Goal: Task Accomplishment & Management: Use online tool/utility

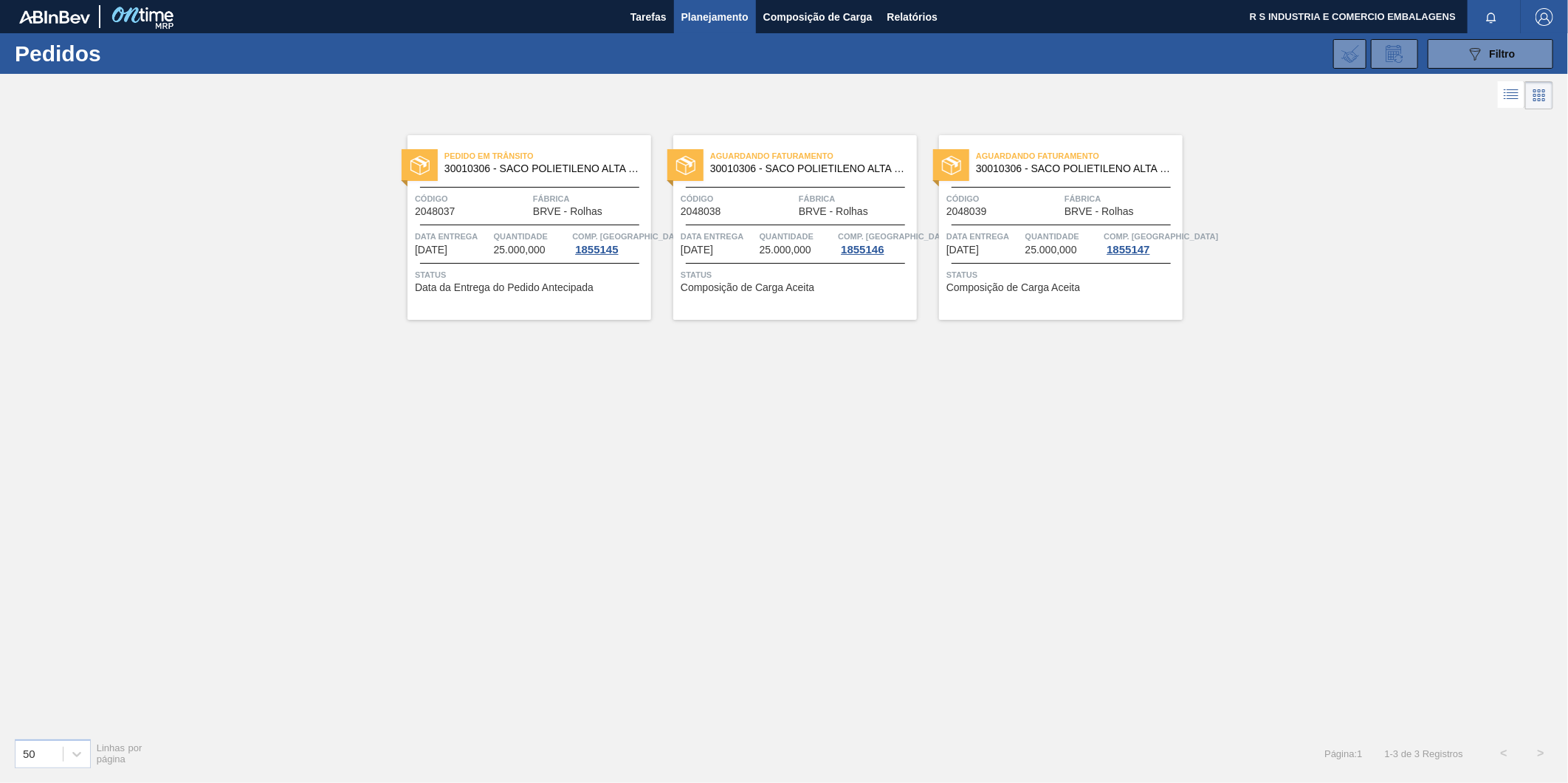
click at [497, 223] on div "Pedido em Trânsito 30010306 - SACO POLIETILENO ALTA DENSIDADE;23 KG;89 Código 2…" at bounding box center [529, 227] width 243 height 184
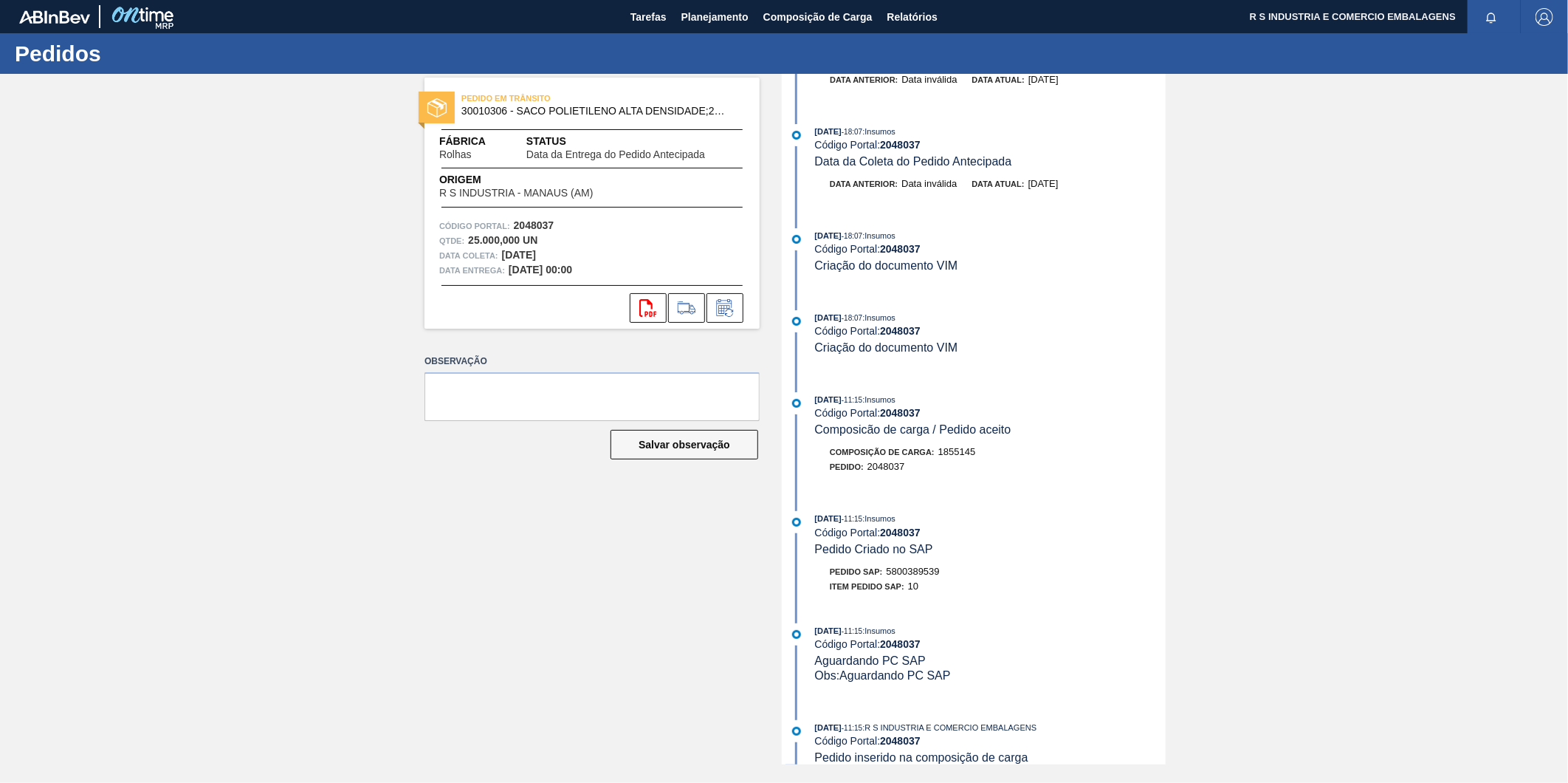
scroll to position [328, 0]
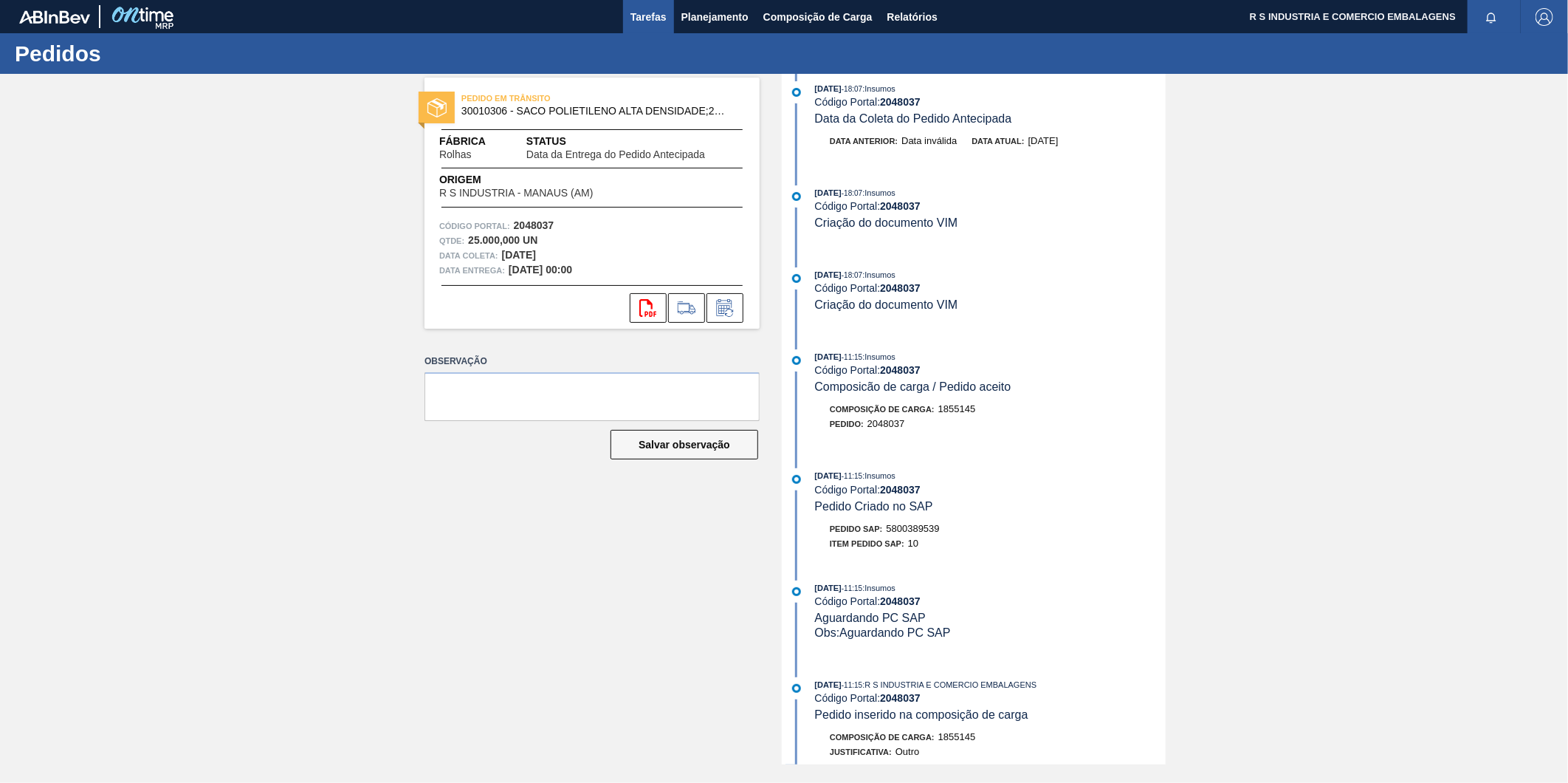
click at [662, 18] on span "Tarefas" at bounding box center [648, 17] width 36 height 18
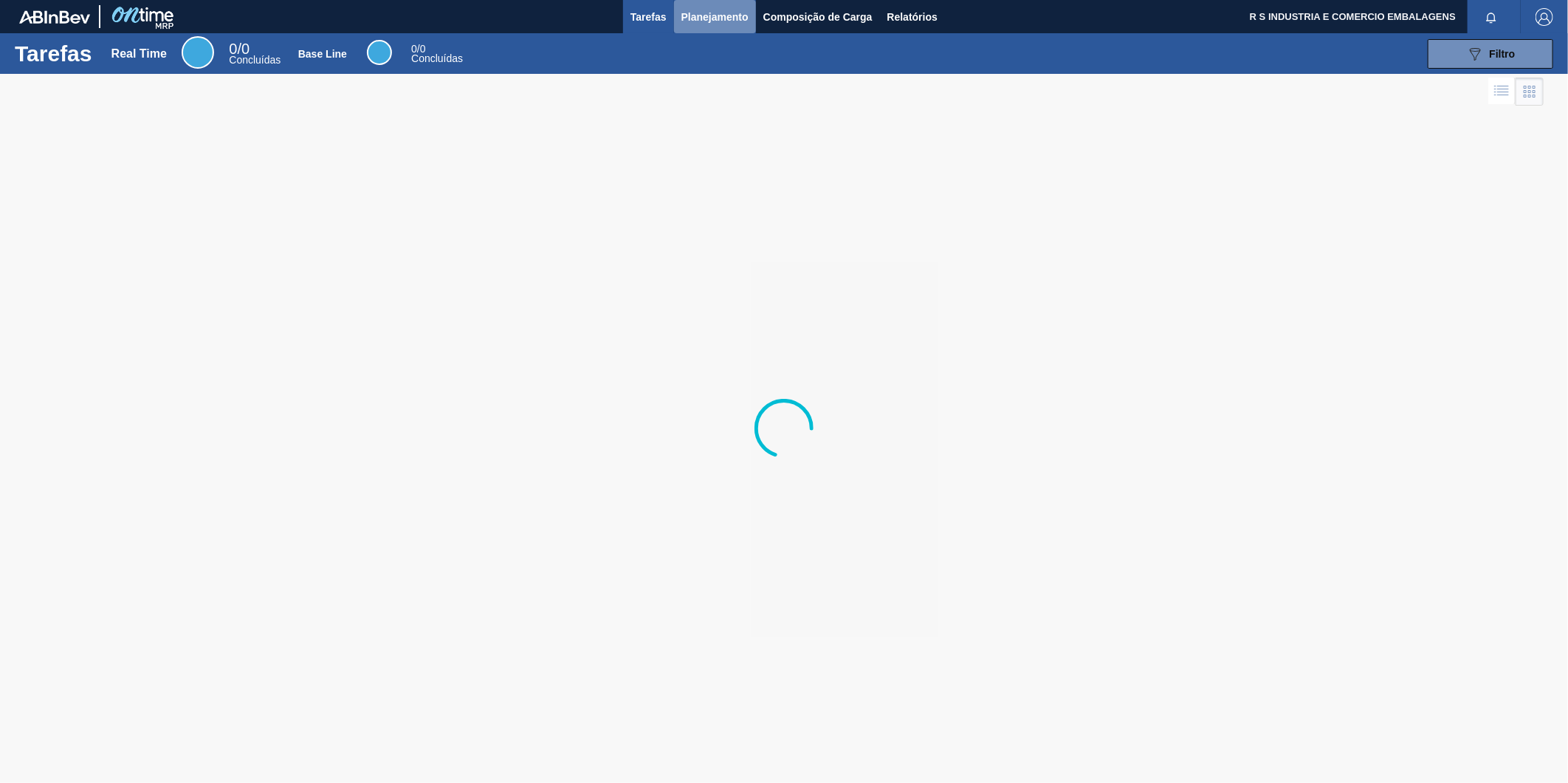
click at [711, 20] on span "Planejamento" at bounding box center [715, 17] width 68 height 18
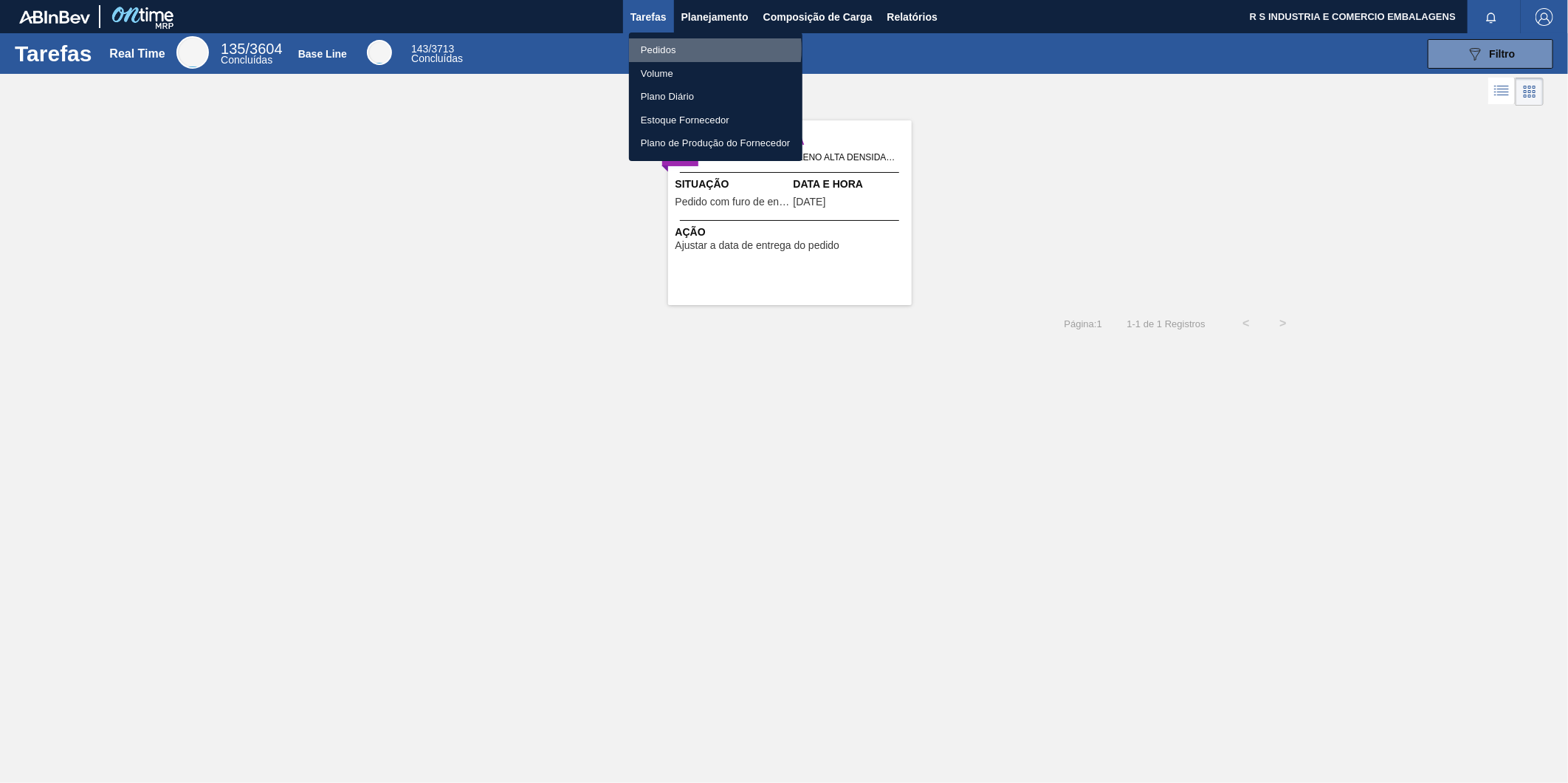
click at [688, 48] on li "Pedidos" at bounding box center [716, 50] width 173 height 24
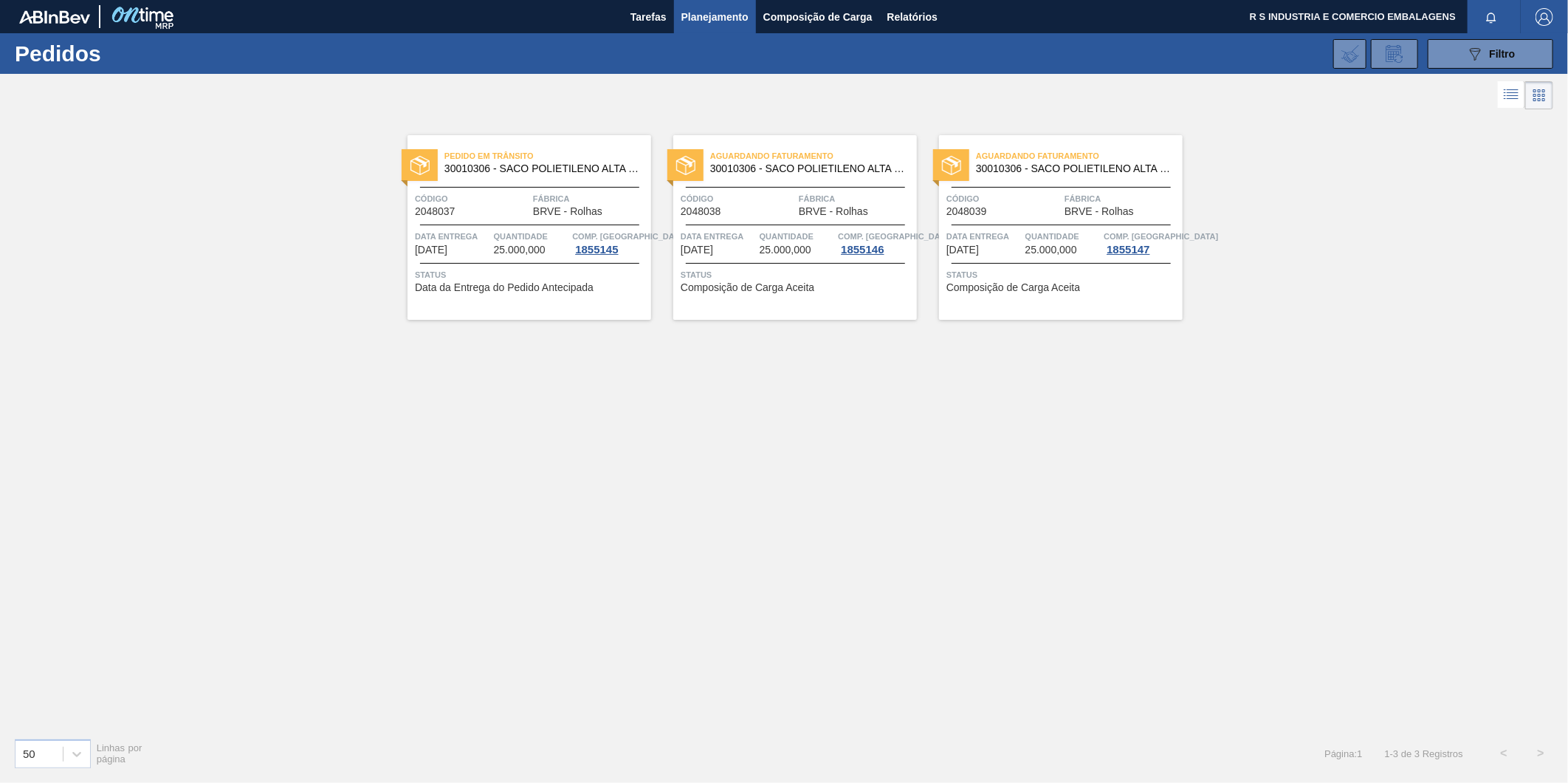
click at [783, 259] on div "Aguardando Faturamento 30010306 - SACO POLIETILENO ALTA DENSIDADE;23 KG;89 Códi…" at bounding box center [794, 227] width 243 height 184
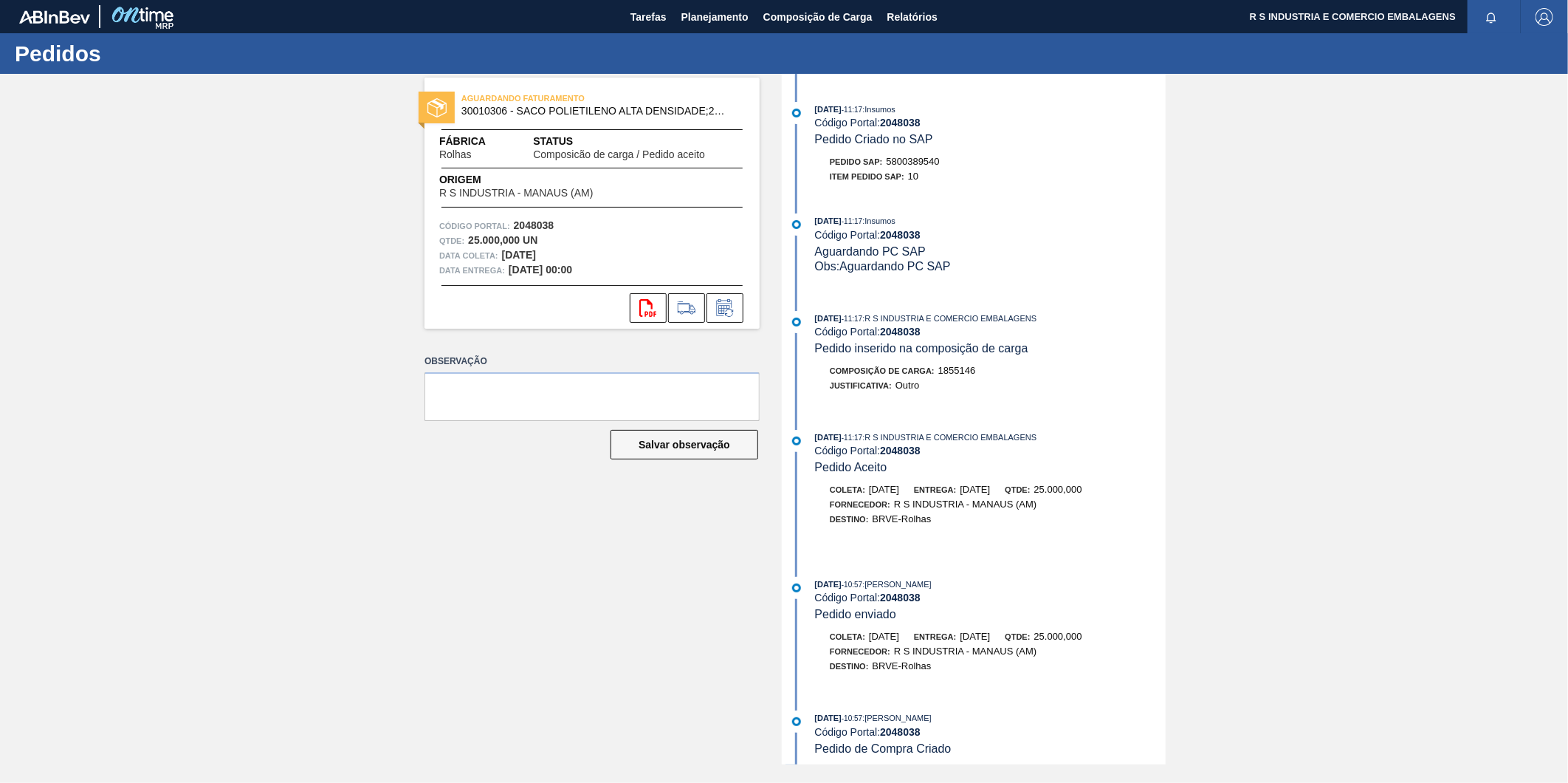
scroll to position [130, 0]
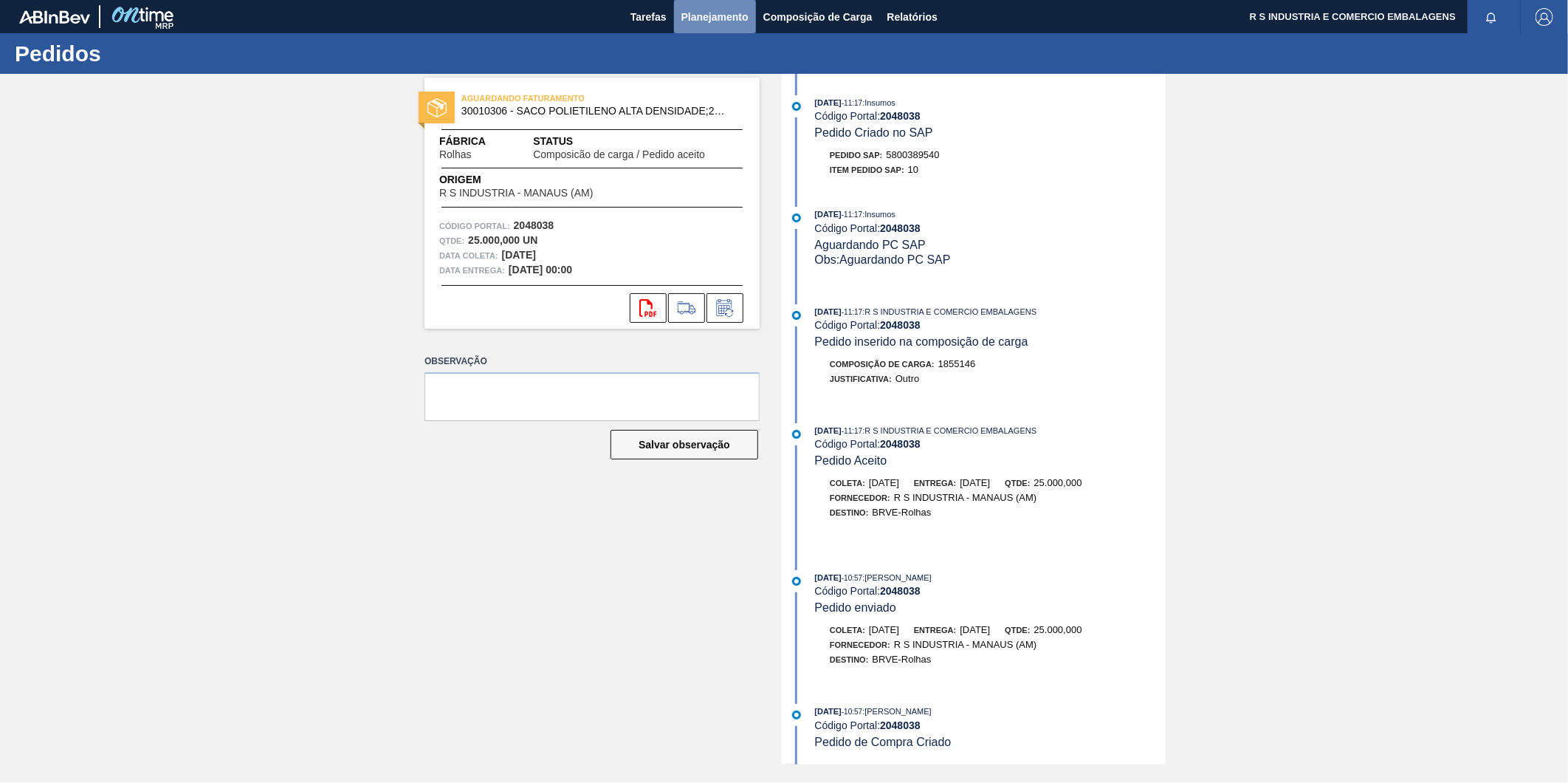
click at [689, 15] on span "Planejamento" at bounding box center [715, 17] width 68 height 18
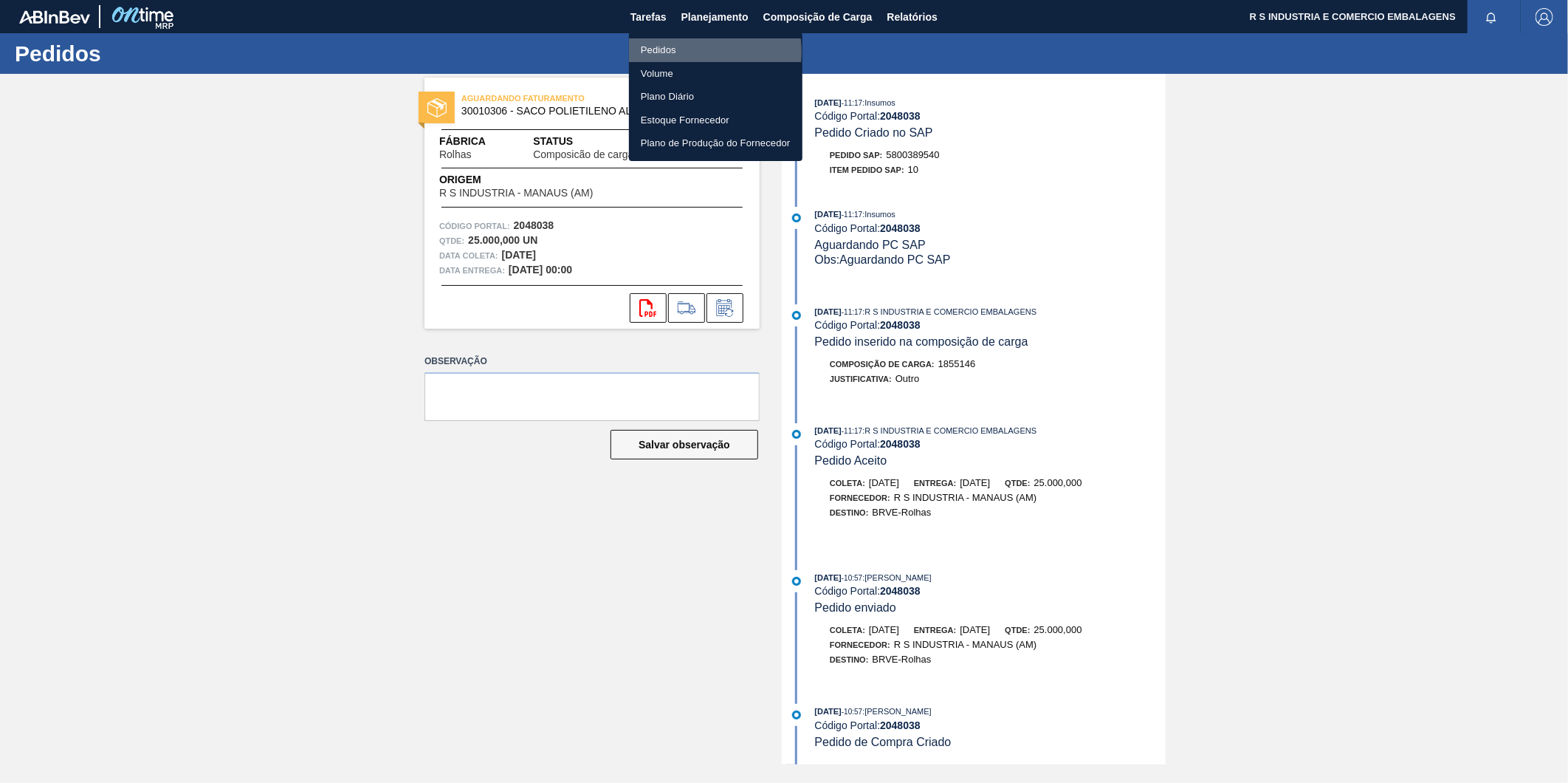
click at [692, 51] on li "Pedidos" at bounding box center [716, 50] width 173 height 24
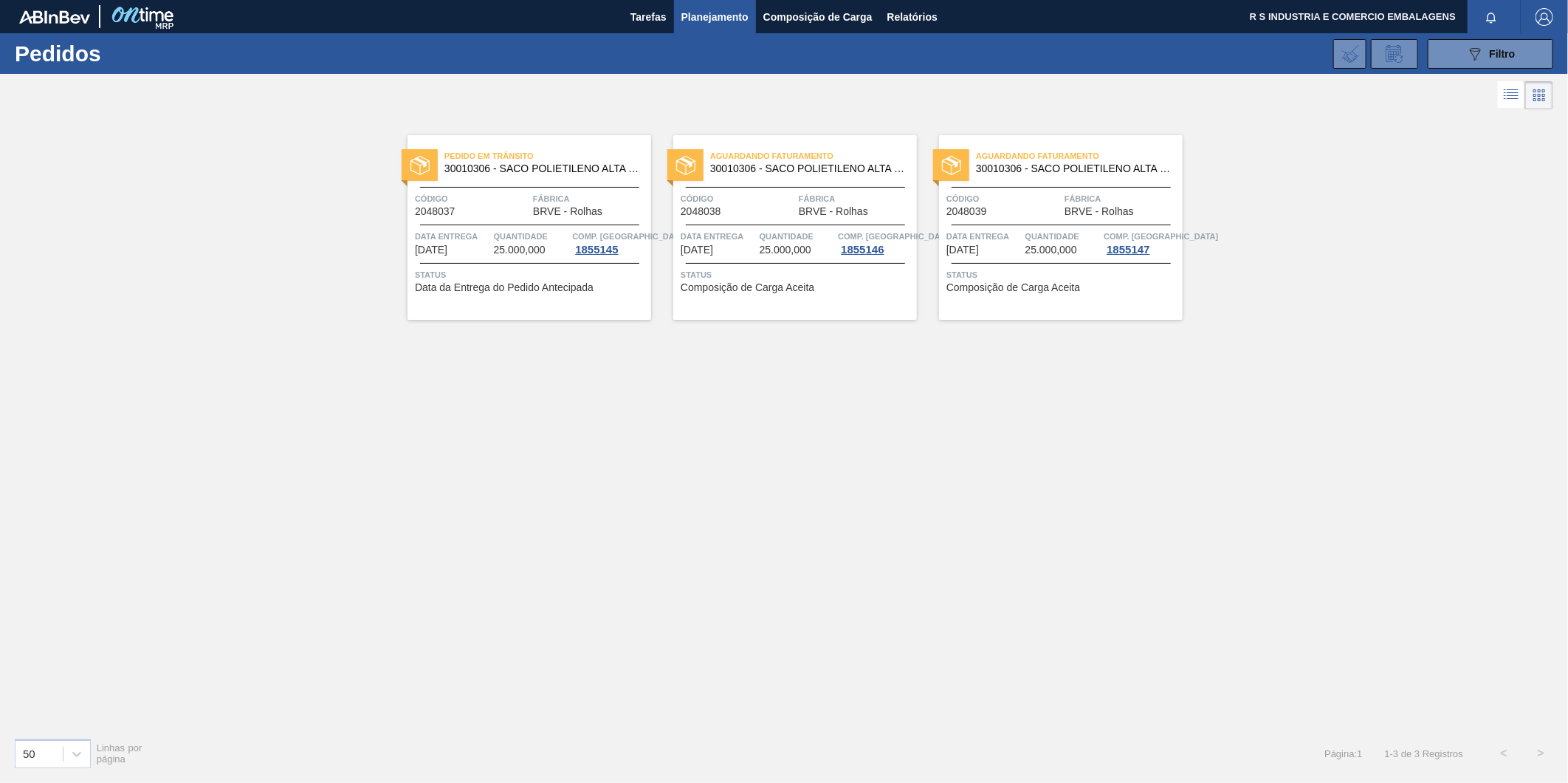
click at [999, 193] on span "Código" at bounding box center [1003, 198] width 114 height 15
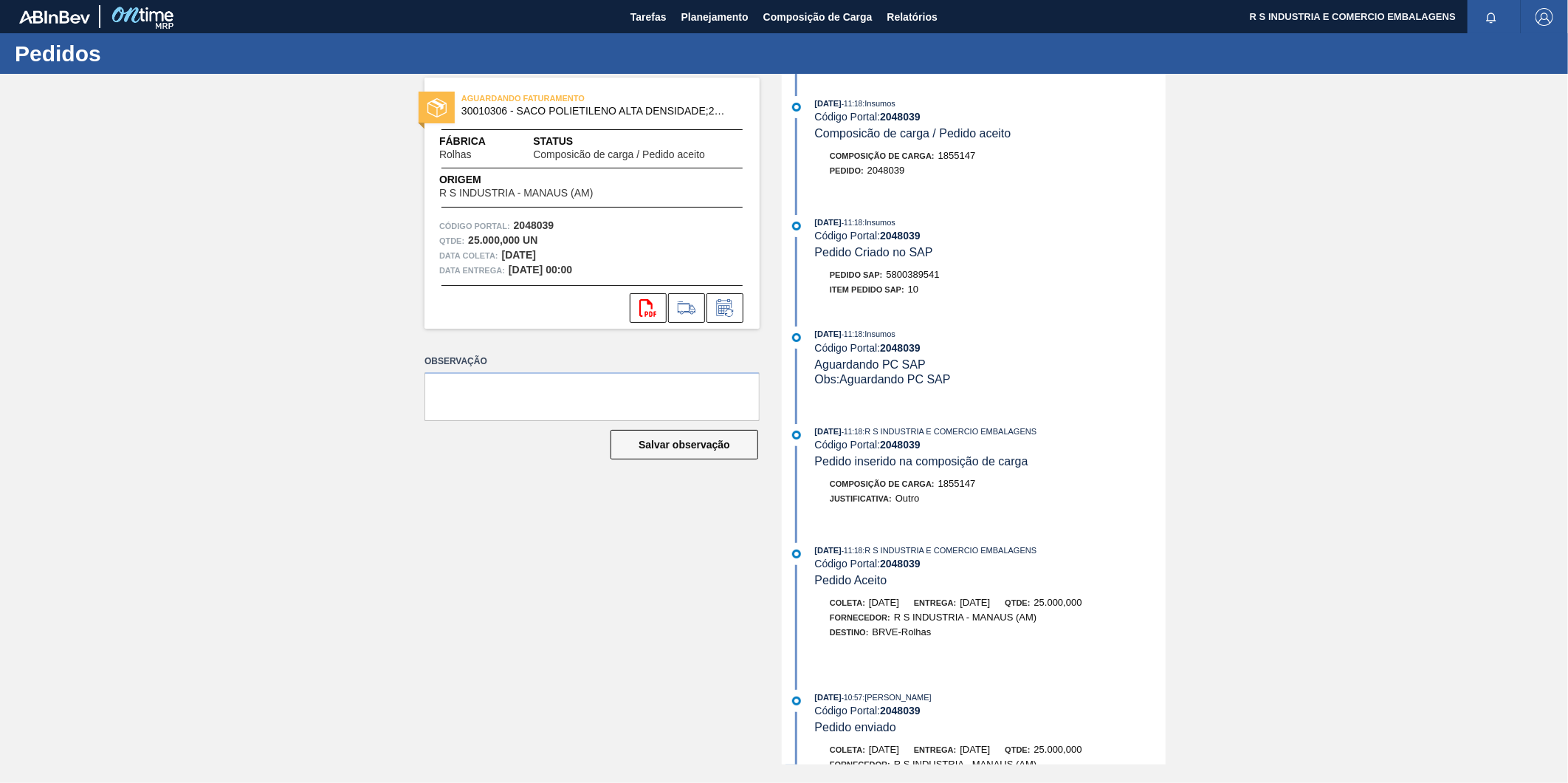
click at [1020, 189] on div "[DATE] 11:18 : Insumos Código Portal: 2048039 Composicão de carga / Pedido acei…" at bounding box center [975, 144] width 380 height 97
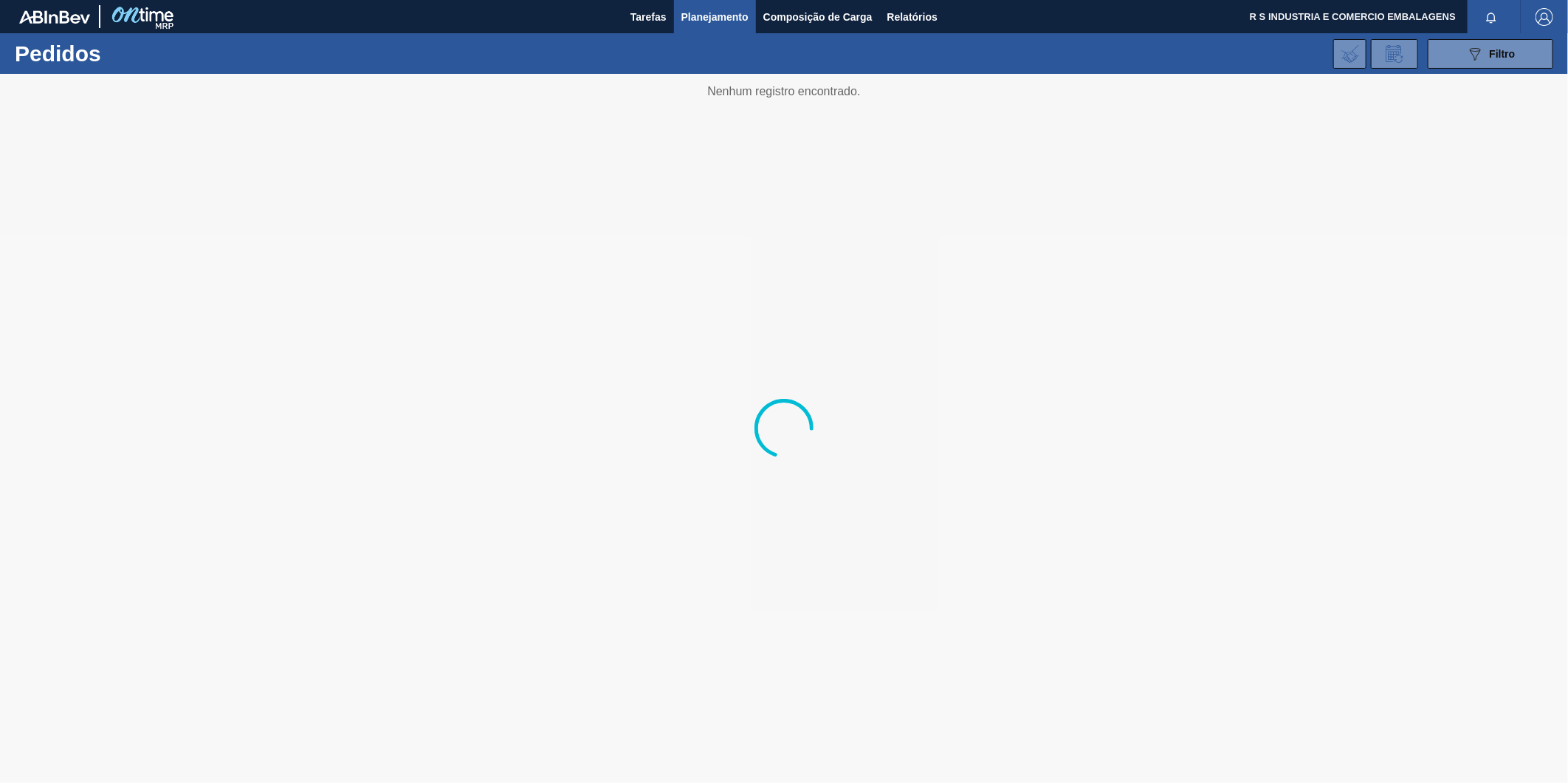
click at [620, 11] on div "Tarefas Planejamento Composição de Carga Relatórios" at bounding box center [784, 16] width 1568 height 33
click at [640, 10] on span "Tarefas" at bounding box center [648, 17] width 36 height 18
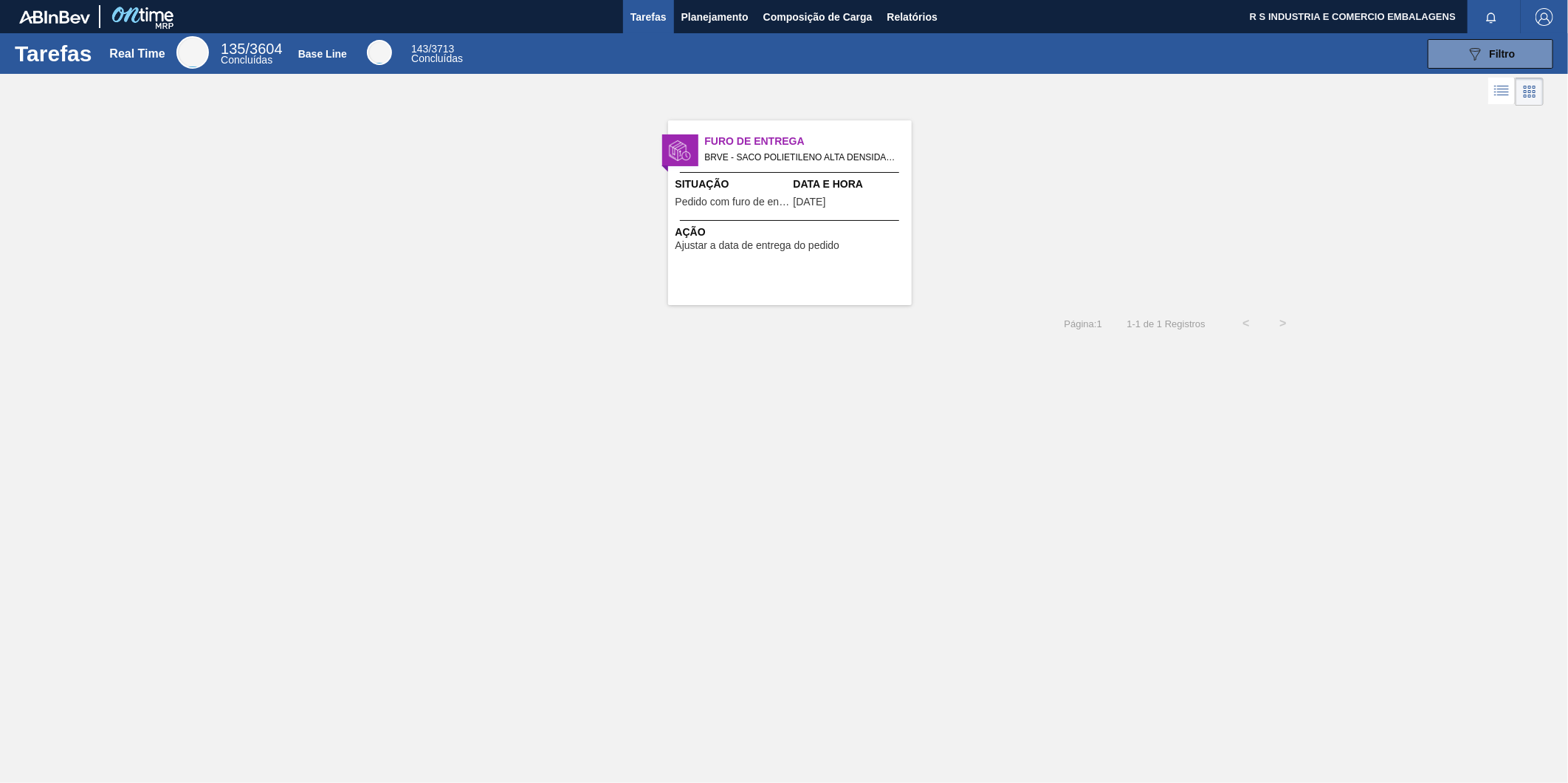
click at [728, 216] on div "Furo de Entrega BRVE - SACO POLIETILENO ALTA DENSIDADE;23 KG;89 Pedido - 204803…" at bounding box center [790, 213] width 243 height 184
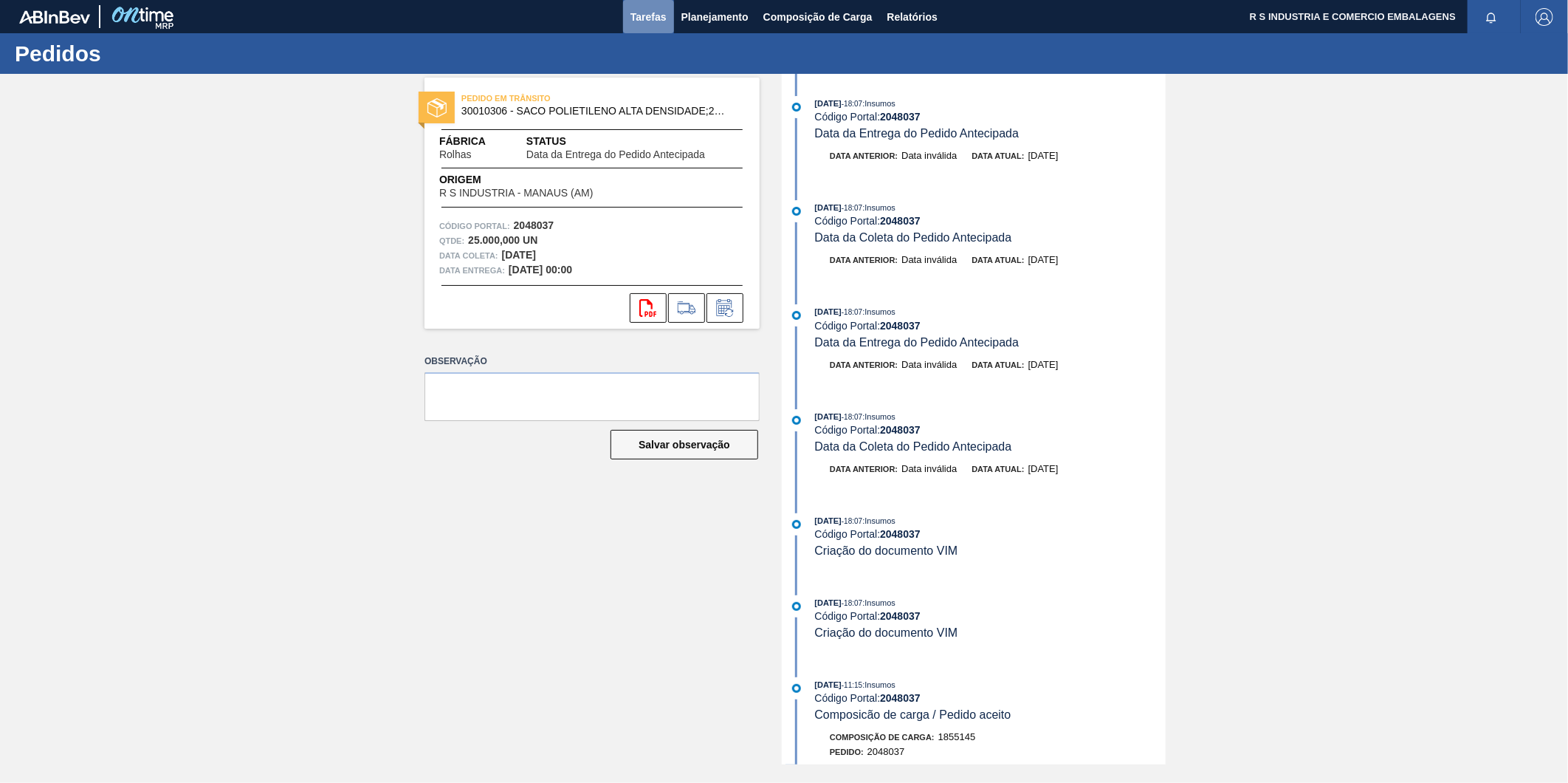
click at [648, 13] on span "Tarefas" at bounding box center [648, 17] width 36 height 18
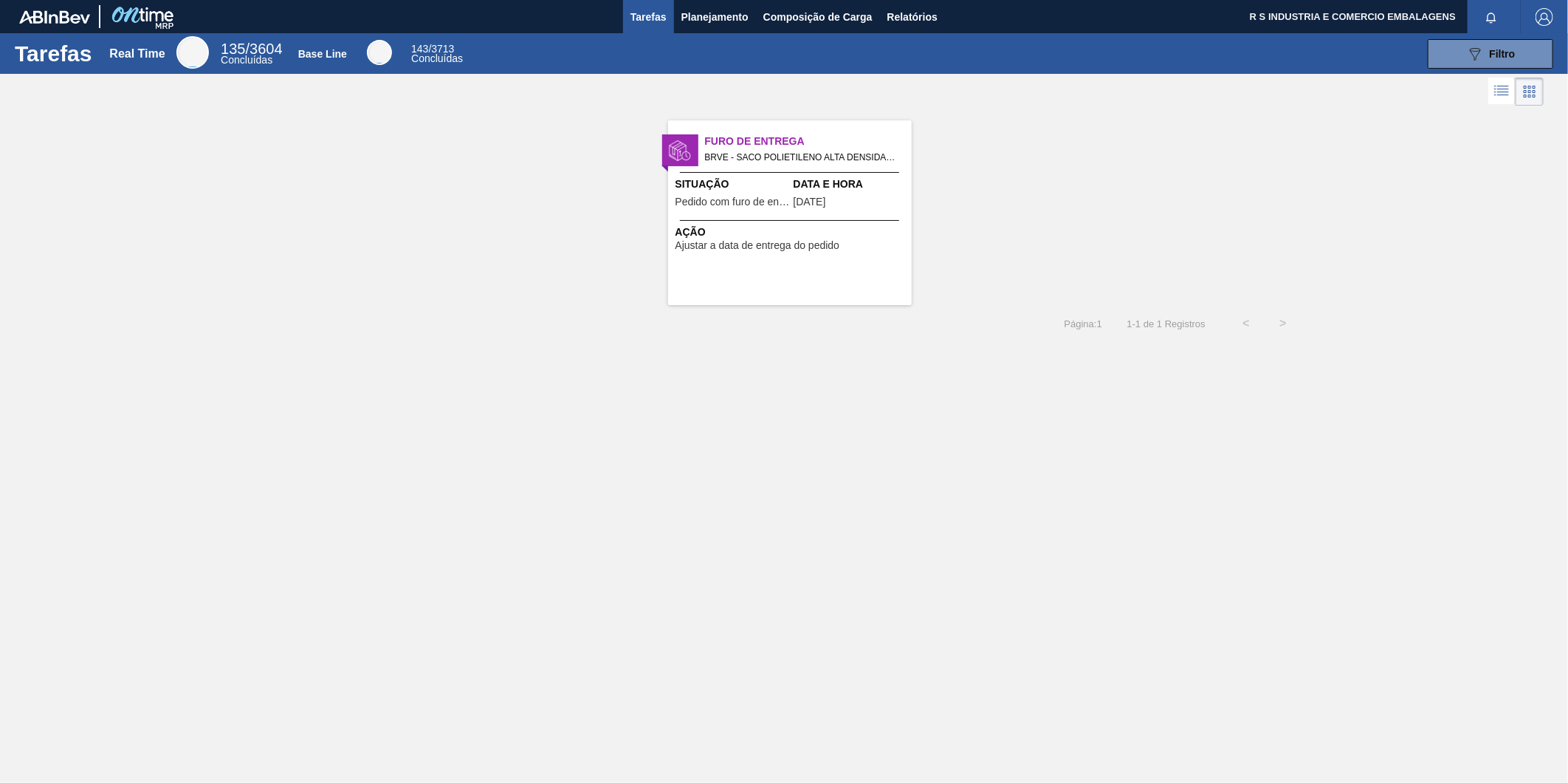
click at [754, 144] on span "Furo de Entrega" at bounding box center [808, 141] width 206 height 15
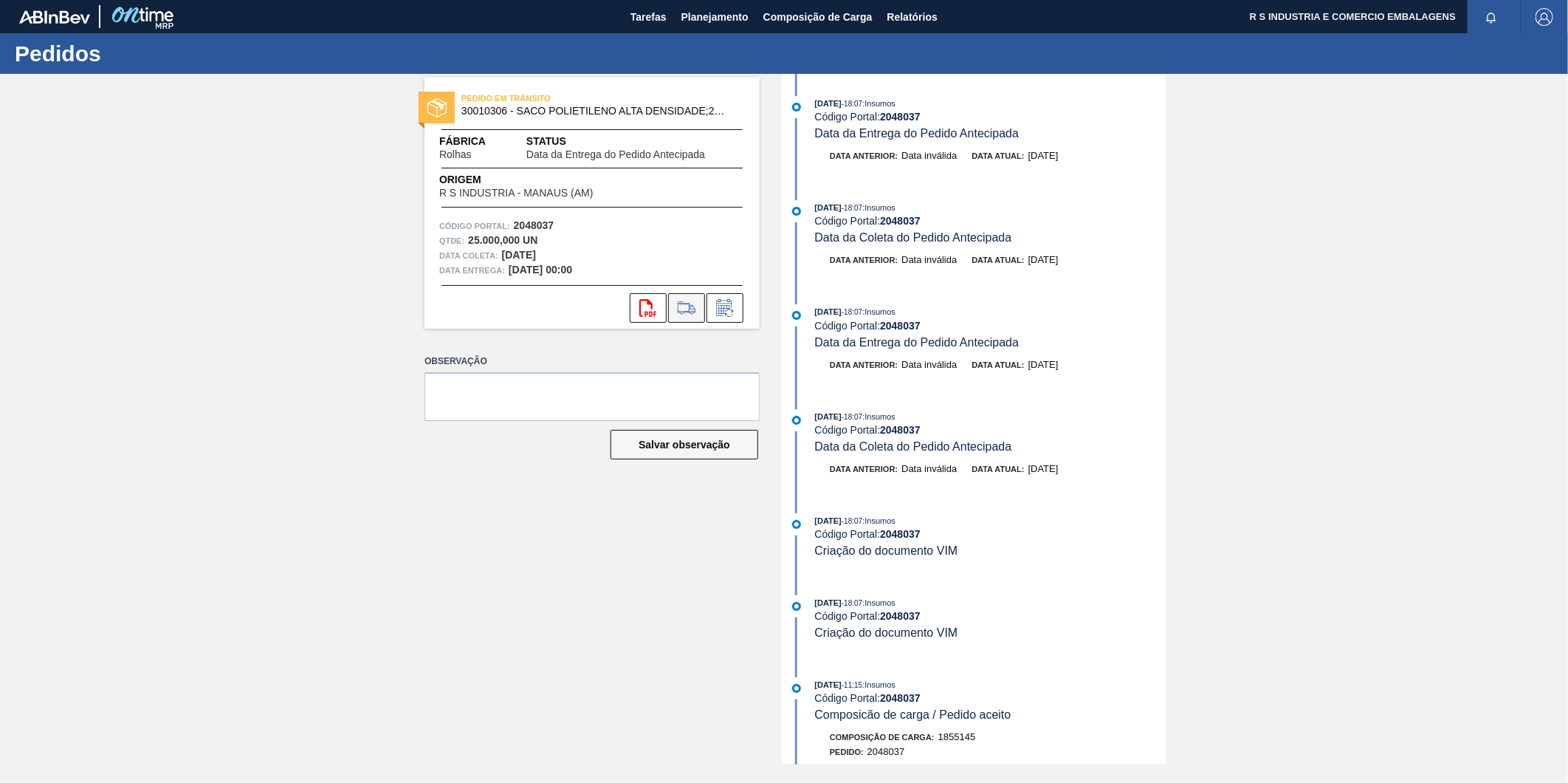
click at [694, 308] on icon at bounding box center [686, 307] width 17 height 10
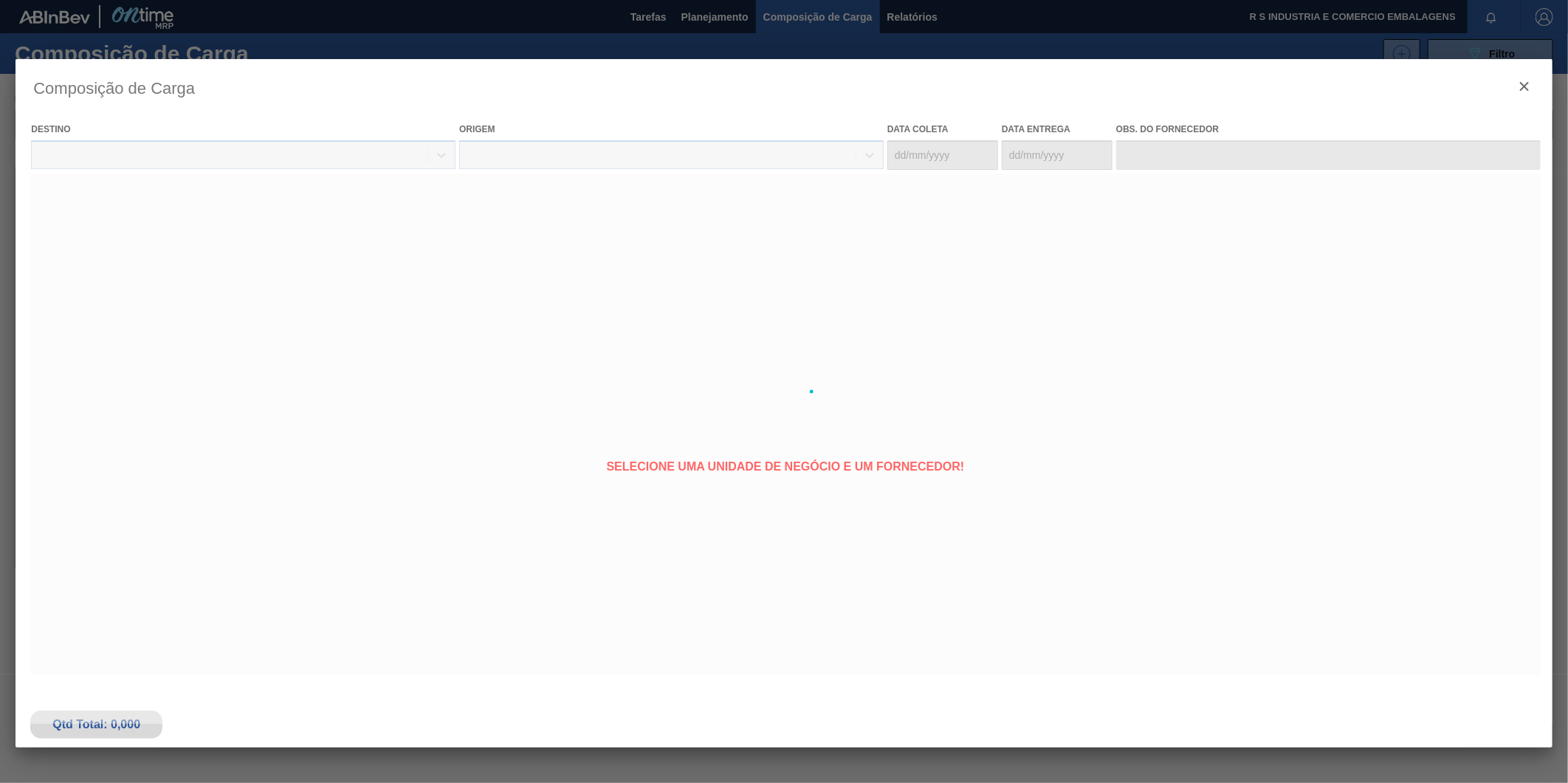
type coleta "[DATE]"
type Entrega "[DATE]"
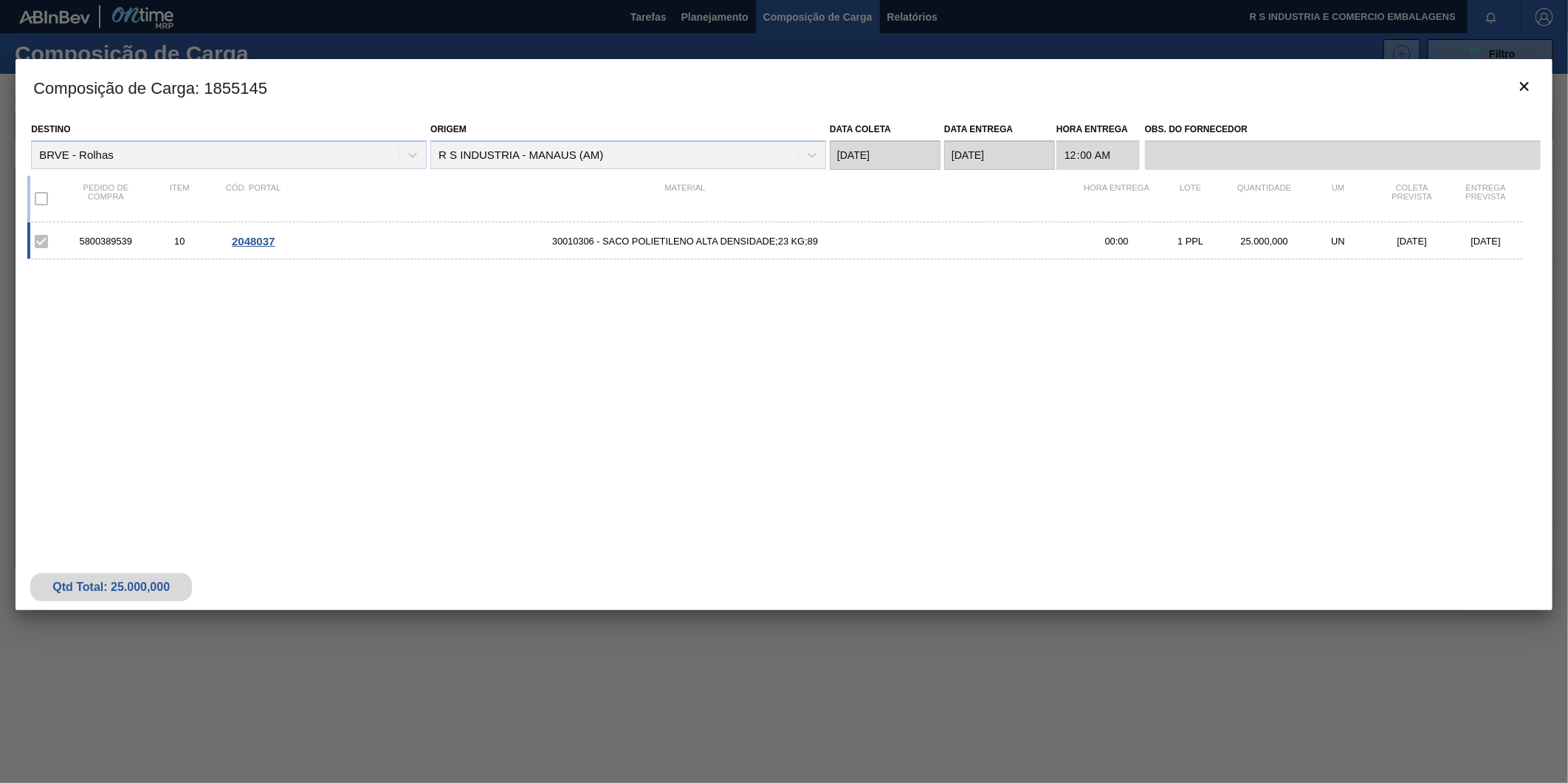
click at [255, 244] on span "2048037" at bounding box center [253, 241] width 43 height 12
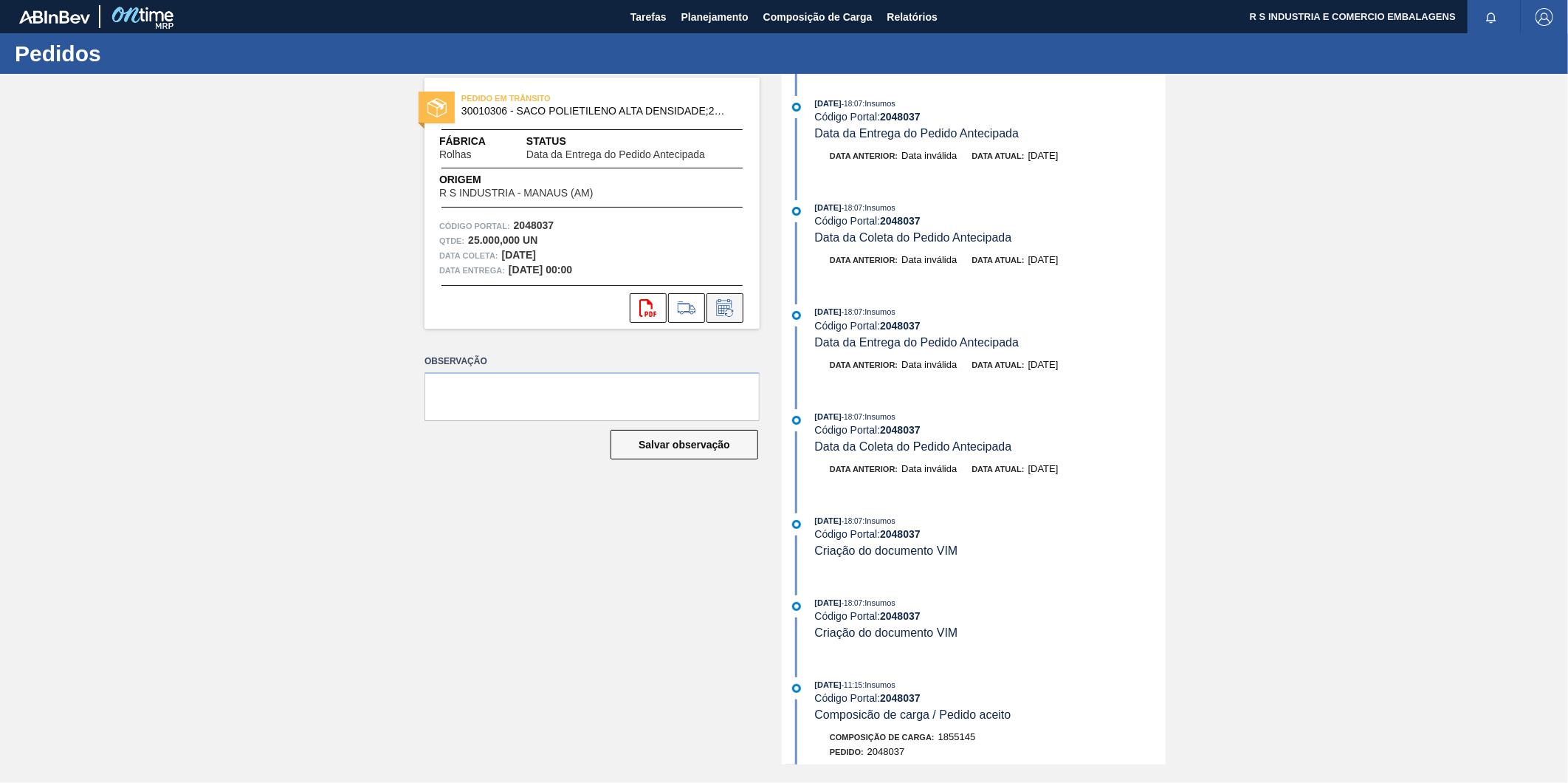
click at [727, 307] on icon at bounding box center [725, 308] width 24 height 18
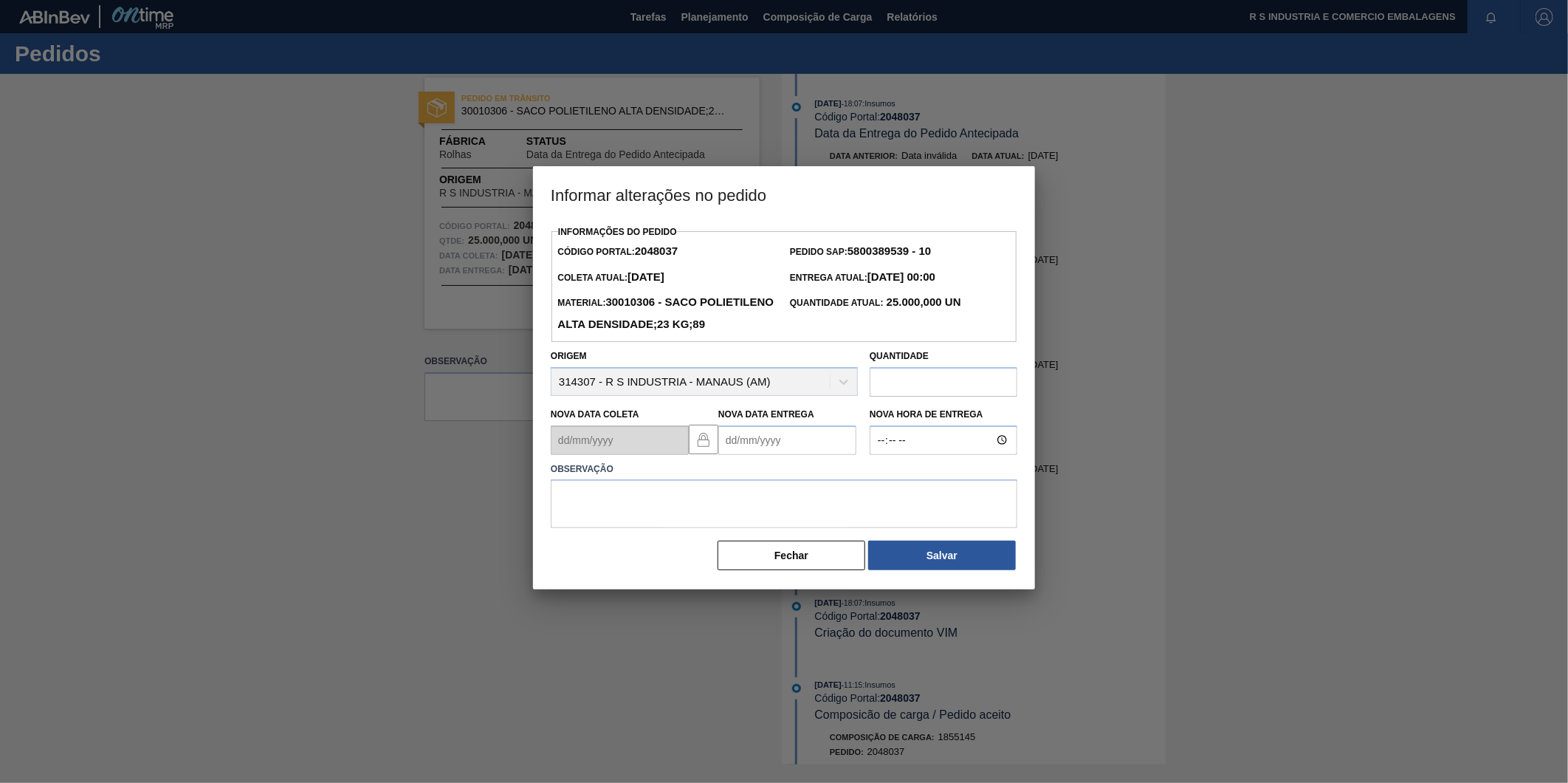
click at [909, 397] on input "text" at bounding box center [943, 382] width 147 height 29
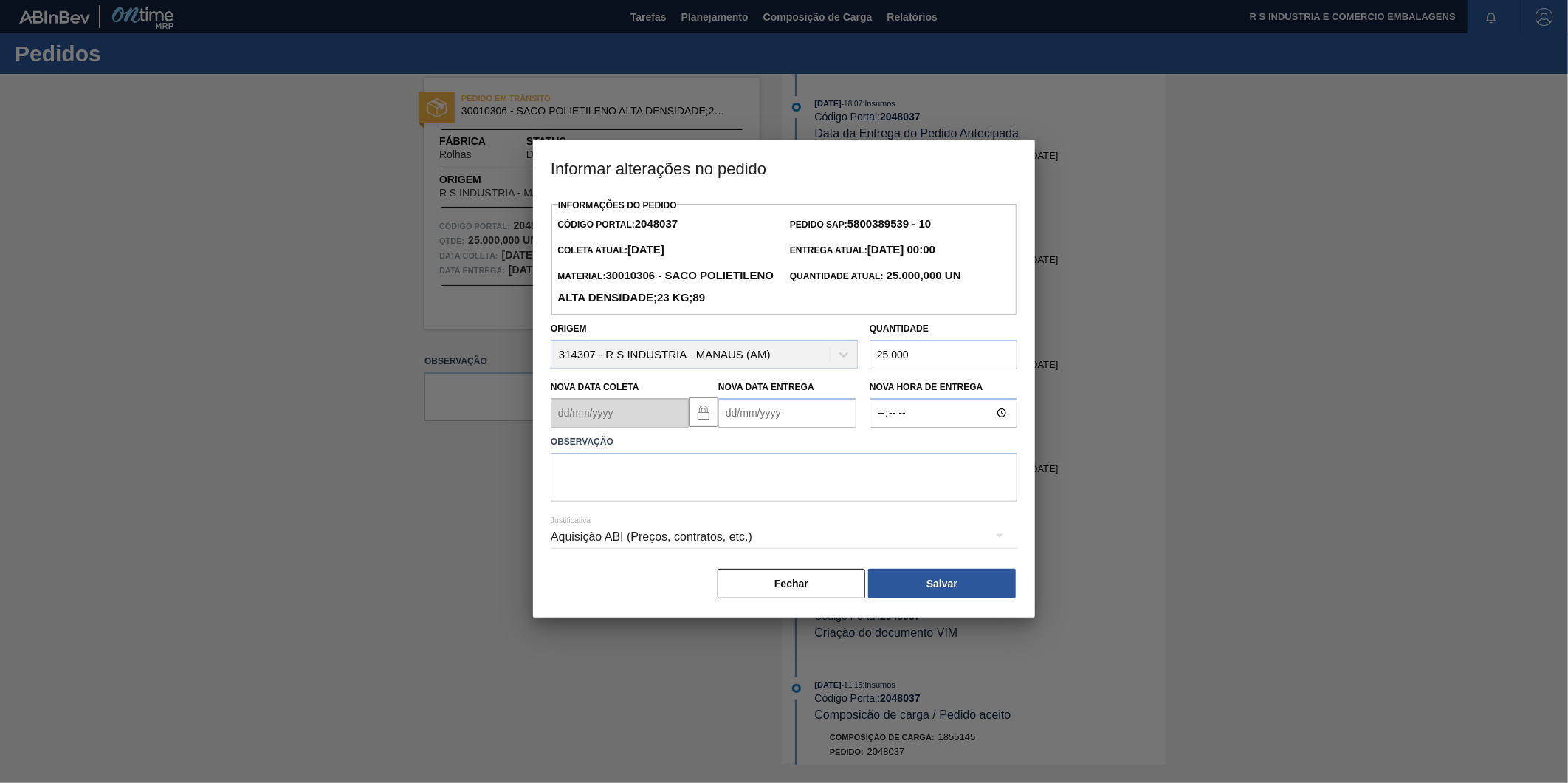
type input "25.000"
click at [731, 428] on Entrega2048037 "Nova Data Entrega" at bounding box center [787, 412] width 138 height 29
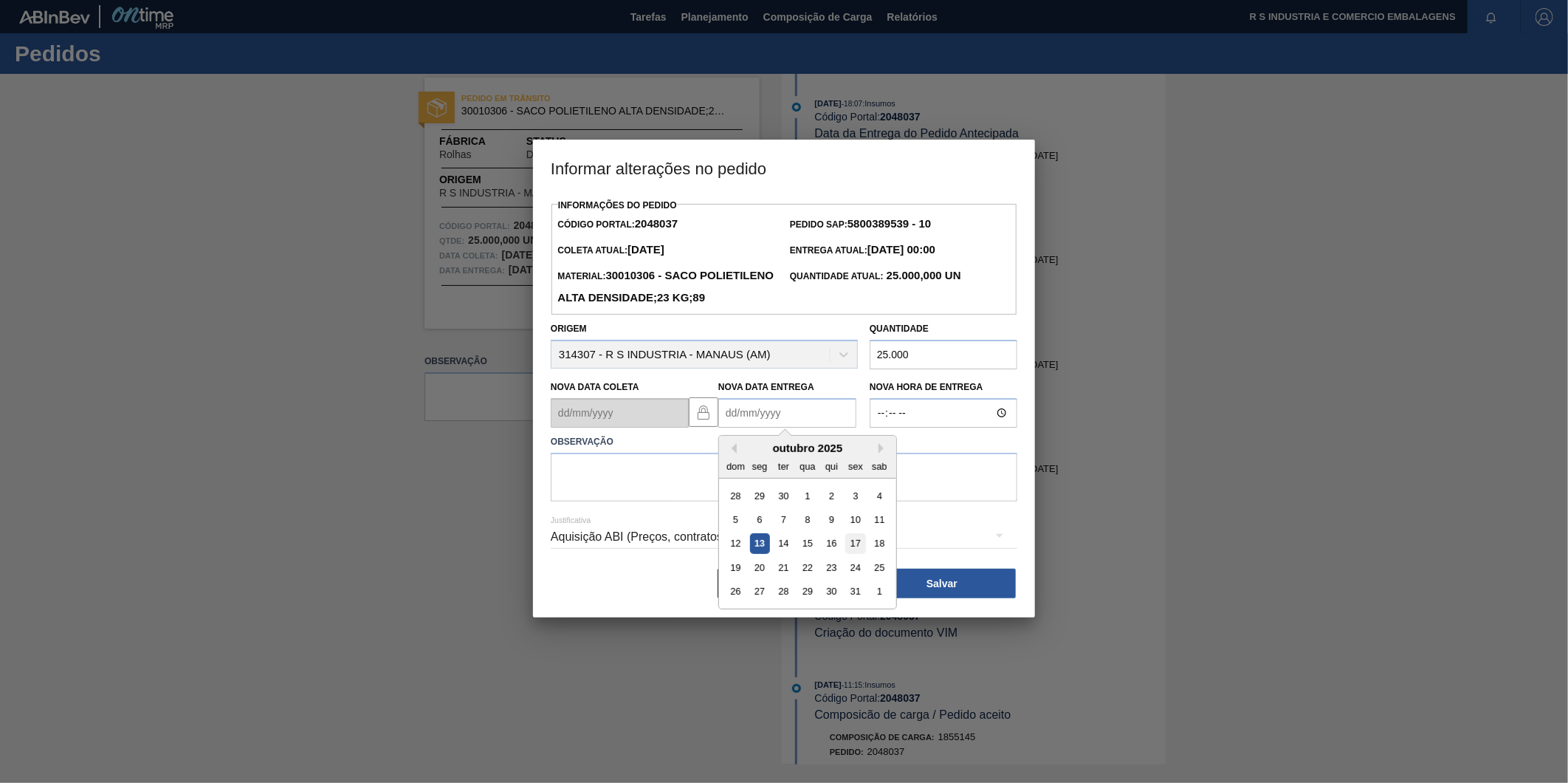
click at [859, 553] on div "17" at bounding box center [855, 543] width 20 height 20
type Entrega2048037 "[DATE]"
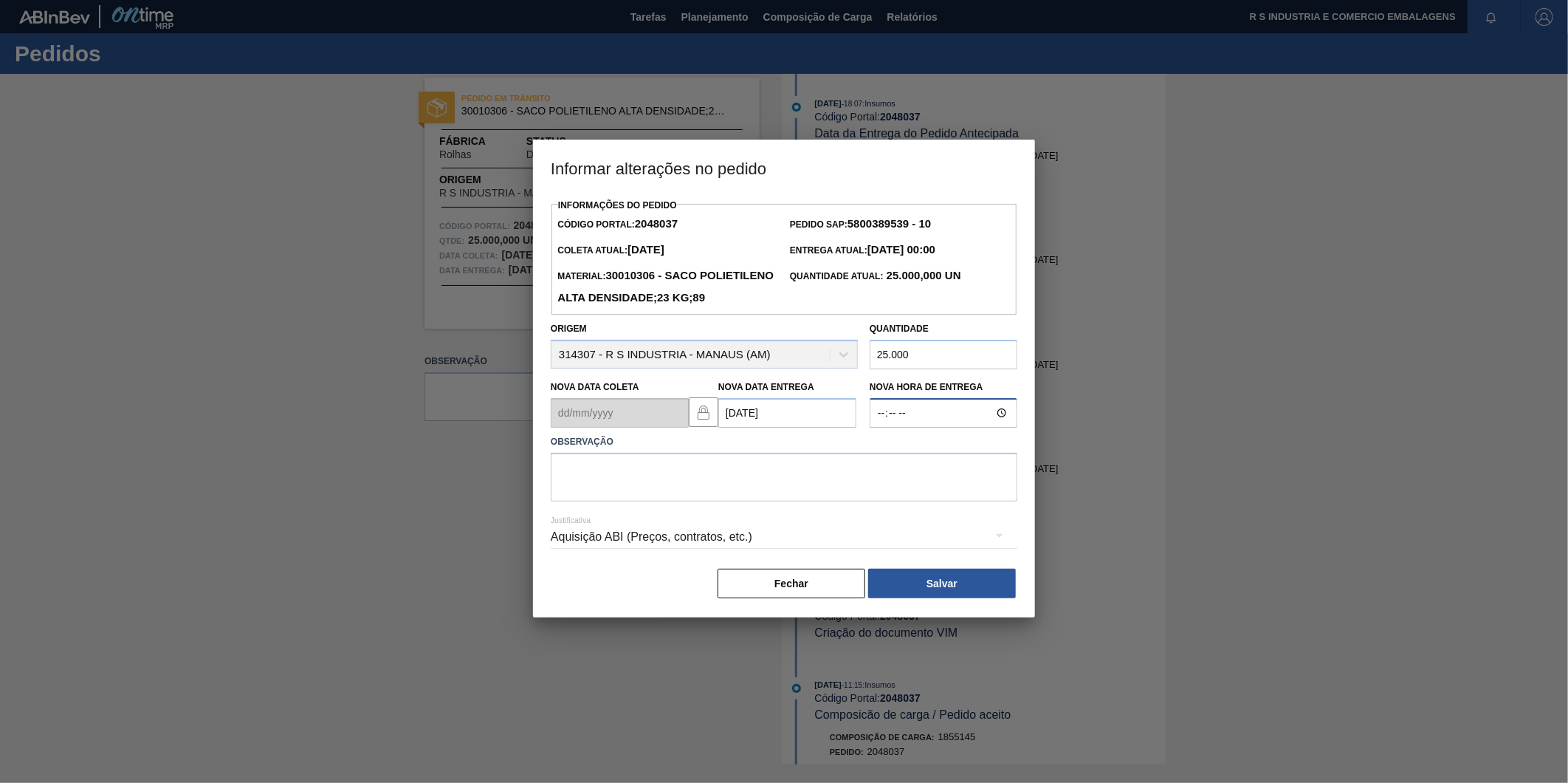
click at [1002, 428] on input "Nova Hora de Entrega" at bounding box center [943, 412] width 147 height 29
click at [691, 501] on textarea at bounding box center [784, 477] width 467 height 48
click at [1008, 428] on input "Nova Hora de Entrega" at bounding box center [943, 412] width 147 height 29
click at [845, 598] on button "Fechar" at bounding box center [791, 583] width 147 height 29
